Goal: Task Accomplishment & Management: Complete application form

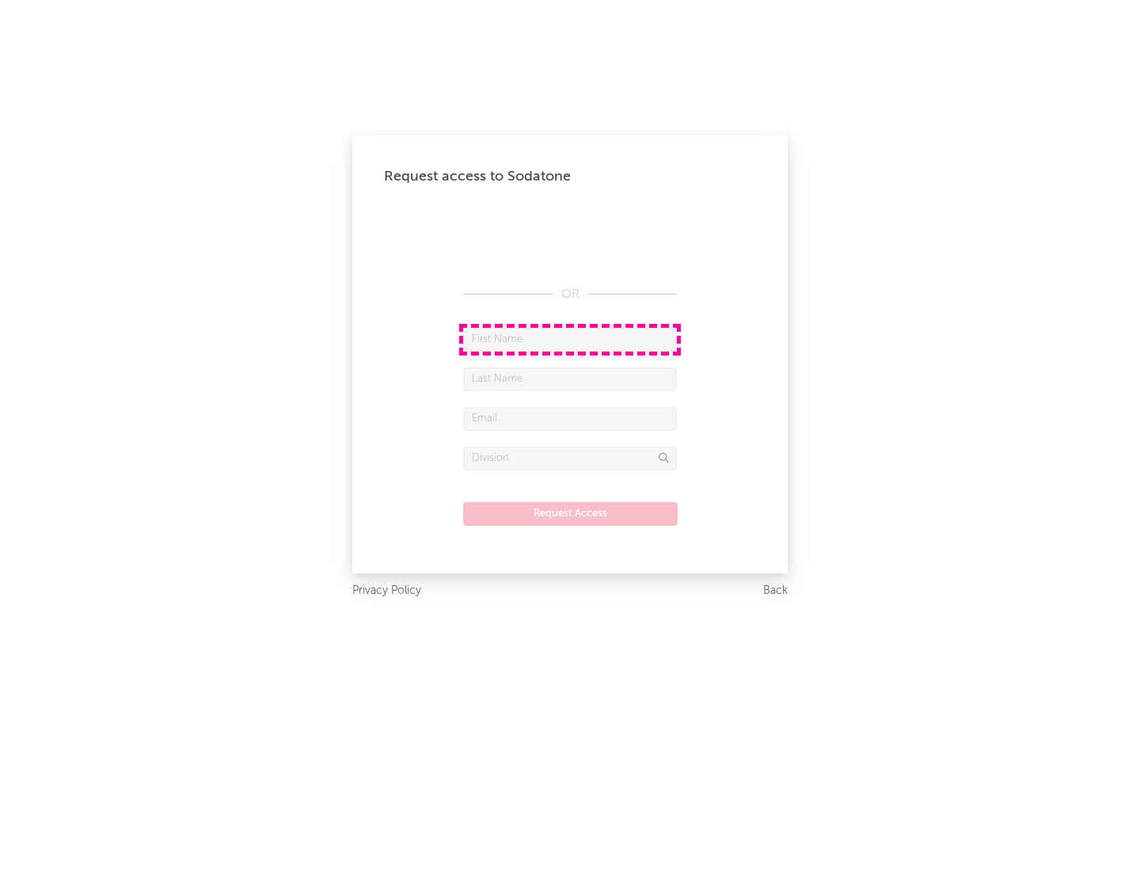
click at [570, 339] on input "text" at bounding box center [570, 340] width 214 height 24
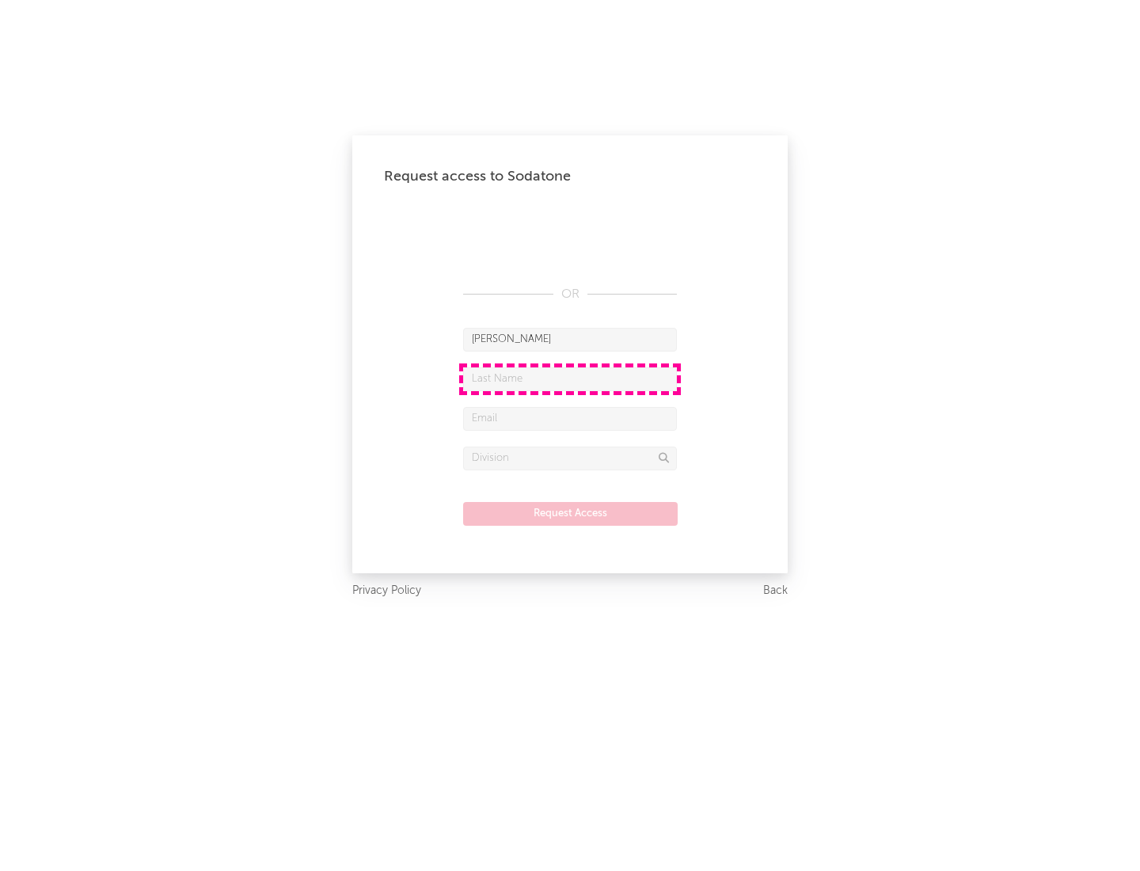
type input "[PERSON_NAME]"
click at [570, 378] on input "text" at bounding box center [570, 379] width 214 height 24
type input "[PERSON_NAME]"
click at [570, 418] on input "text" at bounding box center [570, 419] width 214 height 24
type input "[EMAIL_ADDRESS][DOMAIN_NAME]"
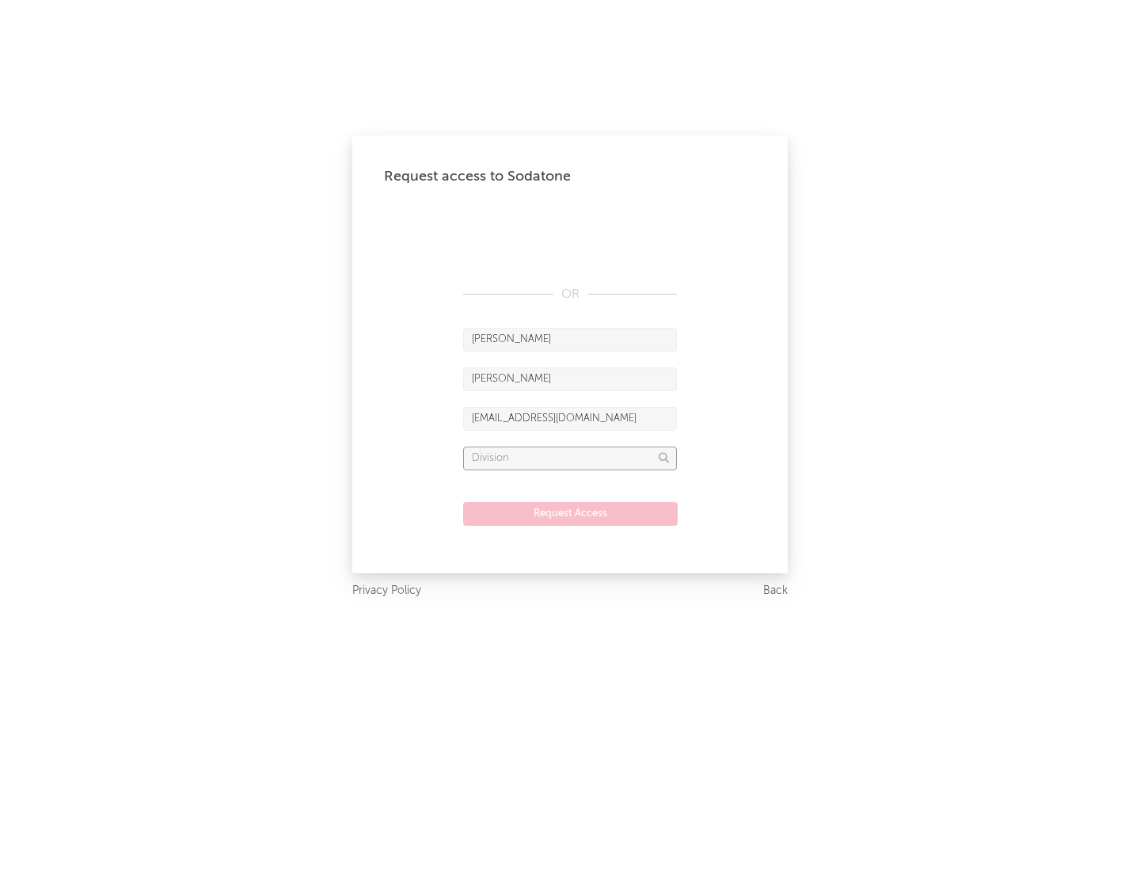
click at [570, 458] on input "text" at bounding box center [570, 459] width 214 height 24
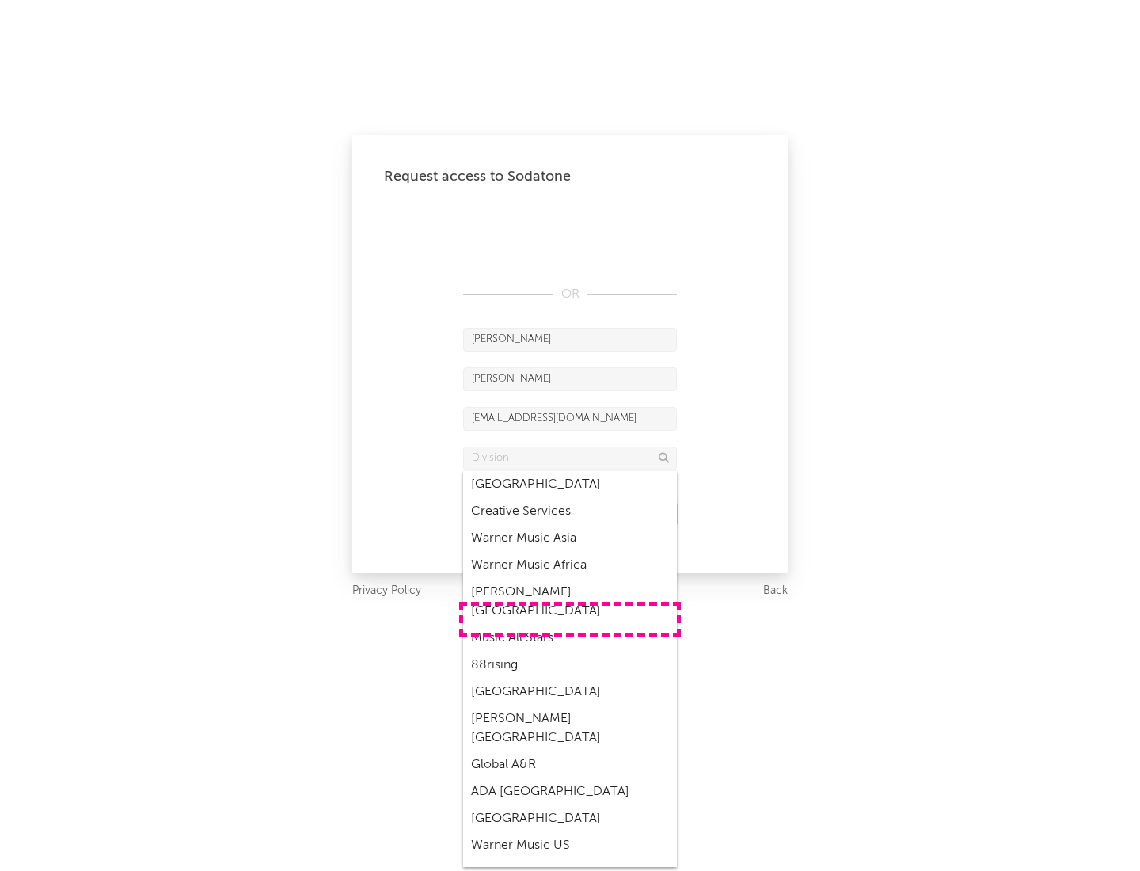
click at [570, 625] on div "Music All Stars" at bounding box center [570, 638] width 214 height 27
type input "Music All Stars"
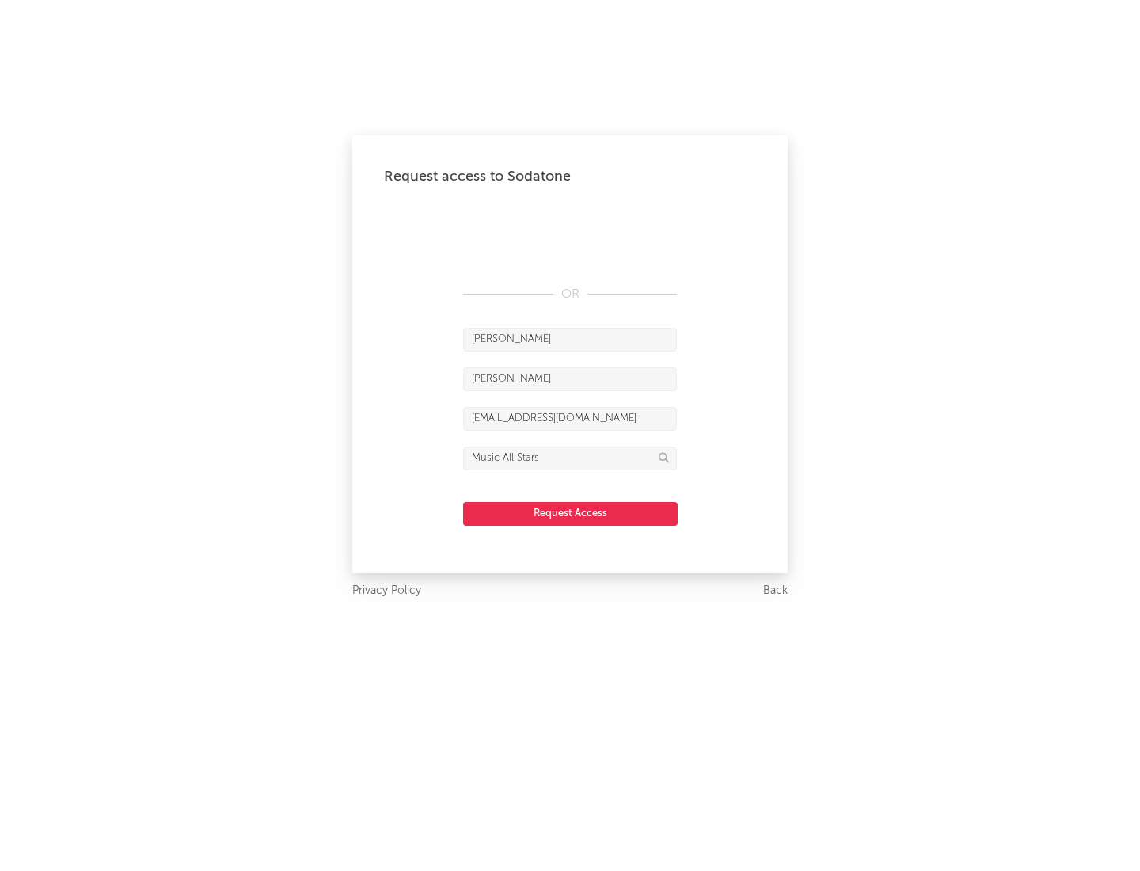
click at [570, 513] on button "Request Access" at bounding box center [570, 514] width 215 height 24
